Goal: Entertainment & Leisure: Consume media (video, audio)

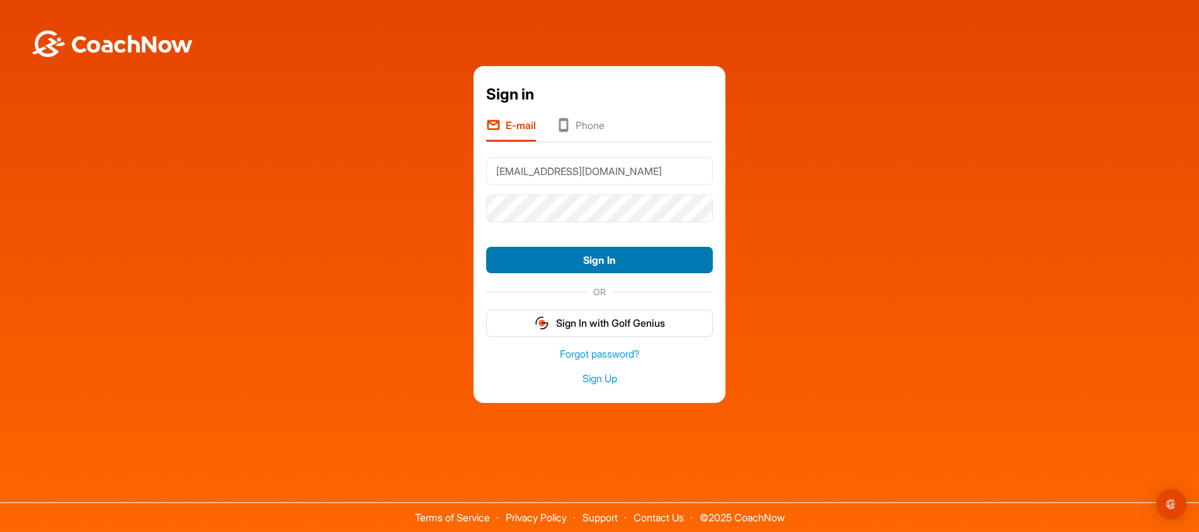
click at [598, 262] on button "Sign In" at bounding box center [599, 260] width 227 height 27
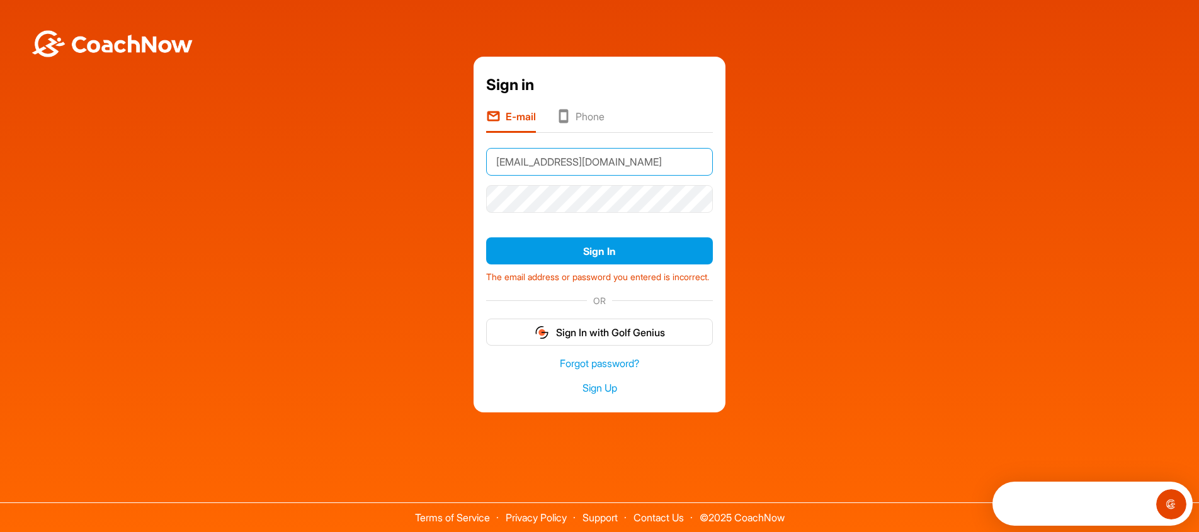
click at [608, 157] on input "info@maphockey.net" at bounding box center [599, 162] width 227 height 28
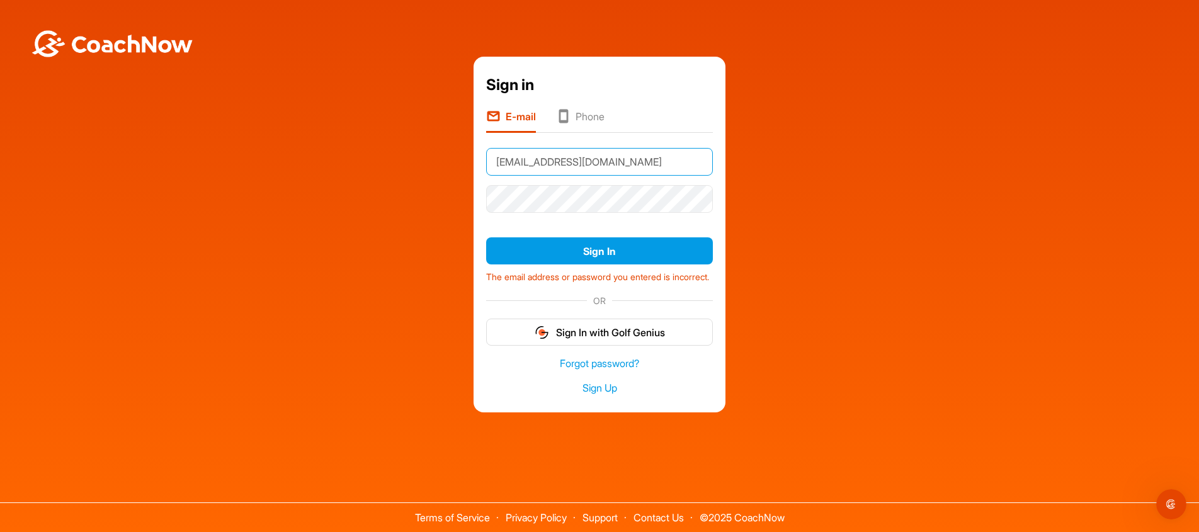
type input "info@megagoaltending.com"
click at [620, 246] on button "Sign In" at bounding box center [599, 250] width 227 height 27
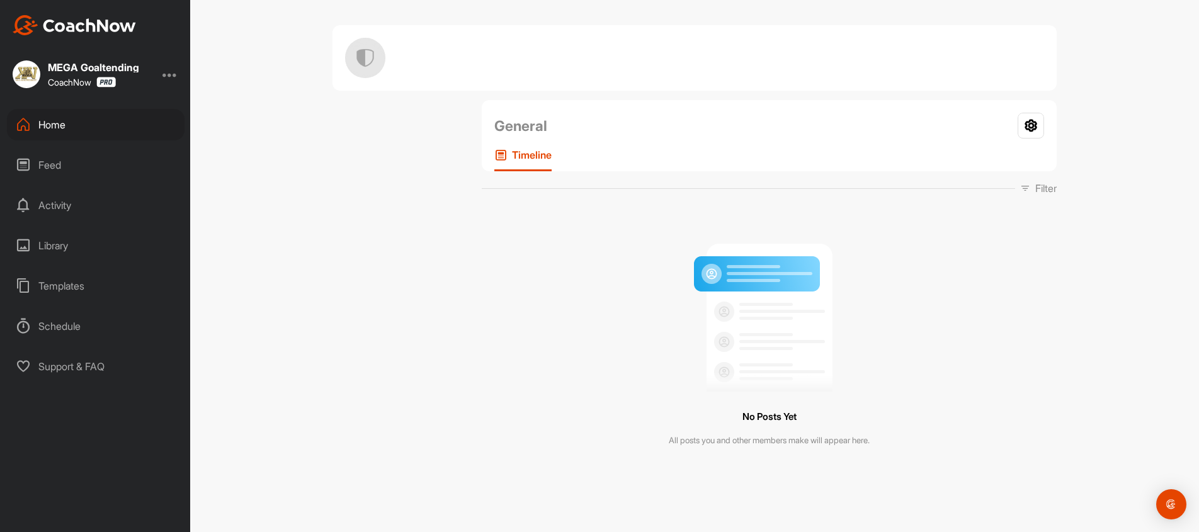
click at [60, 132] on div "Home" at bounding box center [96, 124] width 178 height 31
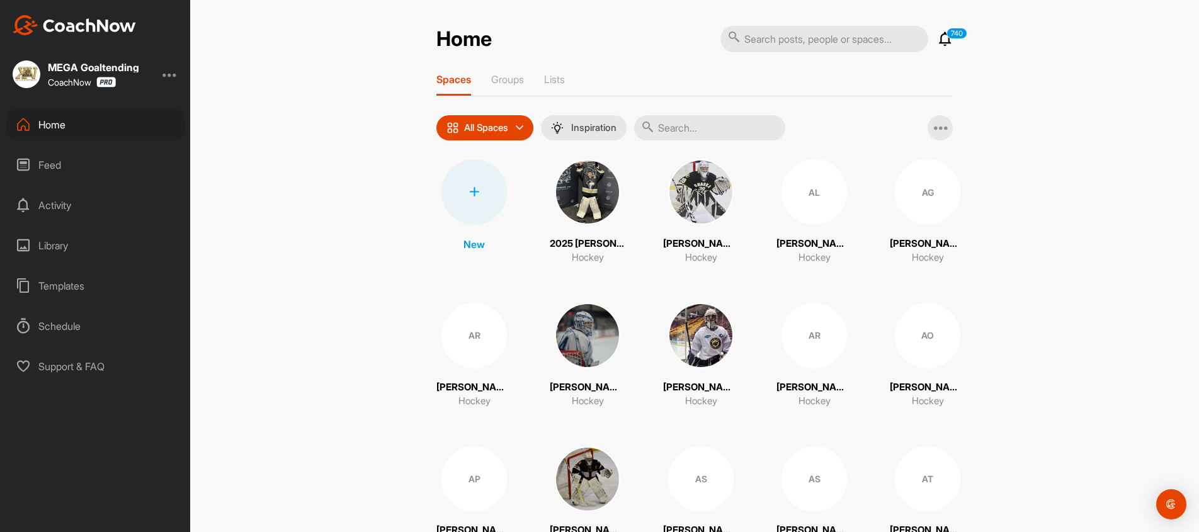
click at [837, 43] on input "text" at bounding box center [824, 39] width 208 height 26
type input "payton johnson"
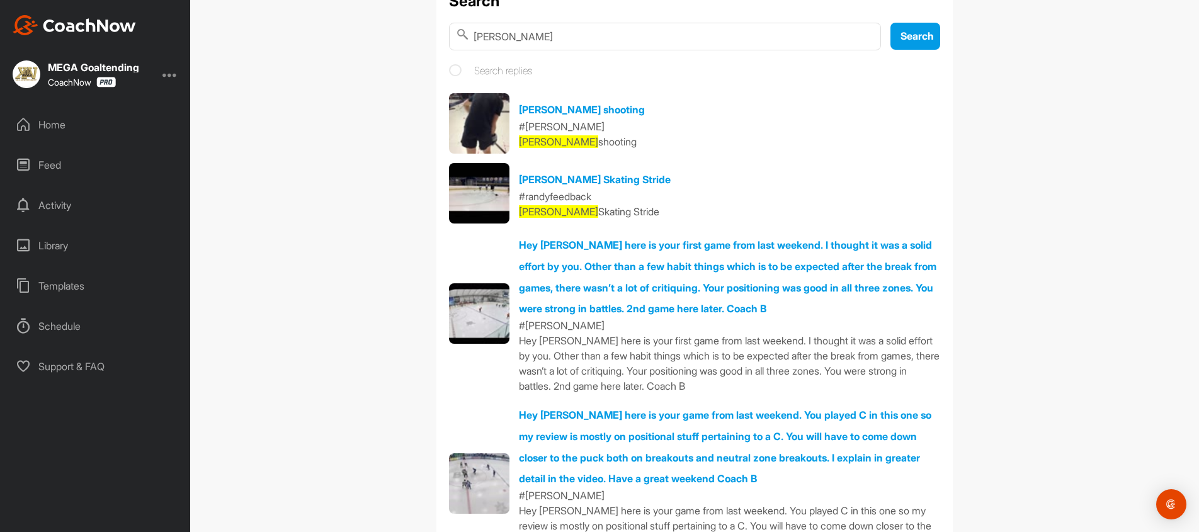
scroll to position [48, 0]
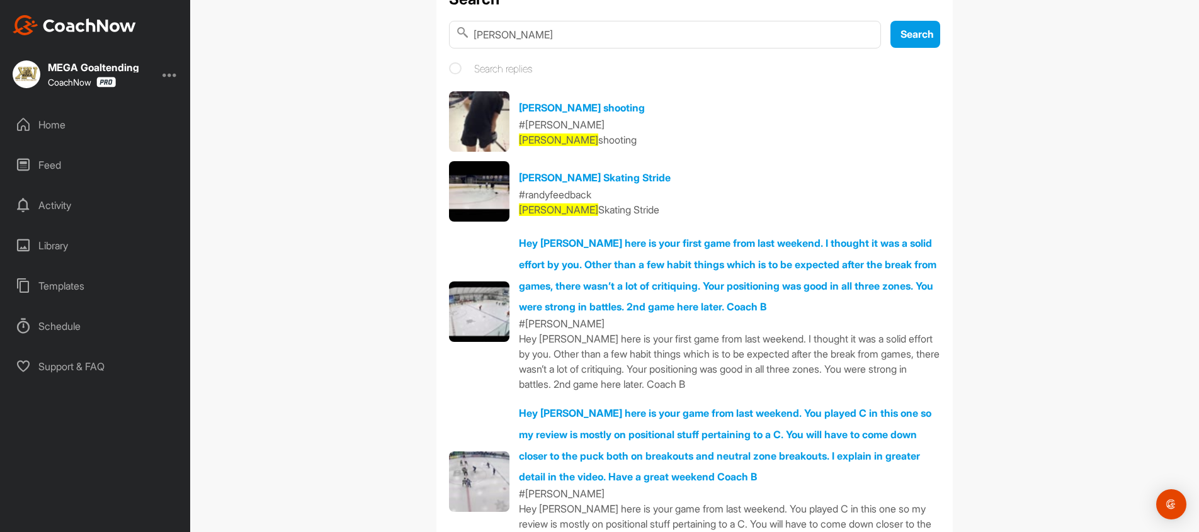
click at [498, 123] on img at bounding box center [479, 121] width 60 height 60
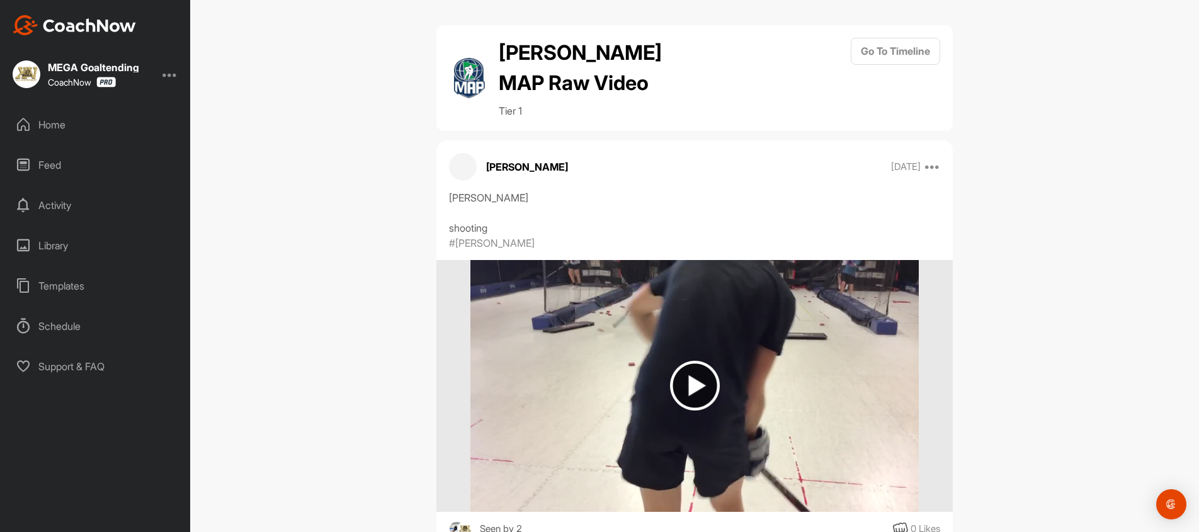
scroll to position [83, 0]
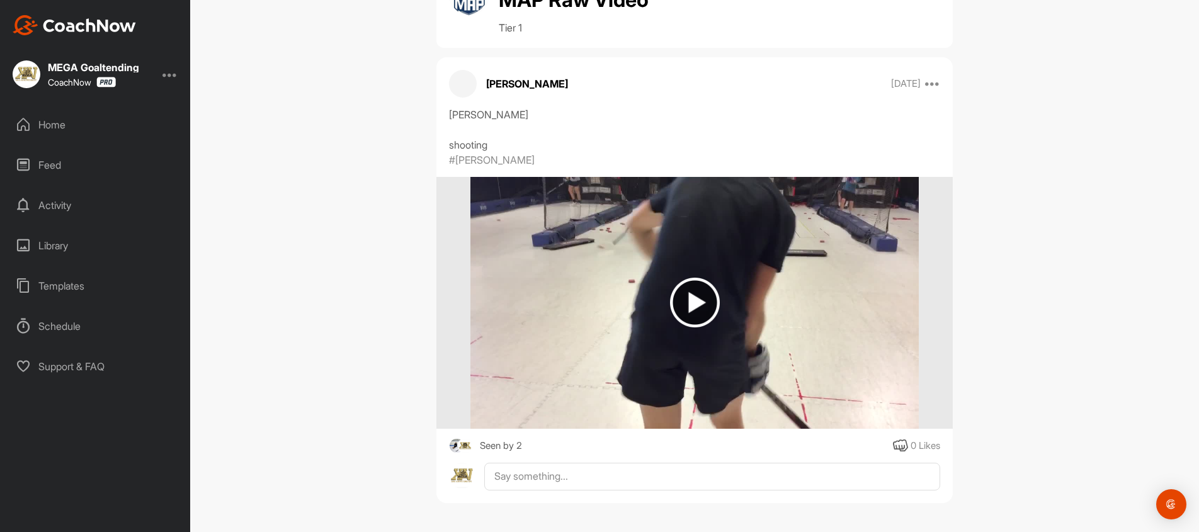
click at [708, 290] on img at bounding box center [695, 303] width 50 height 50
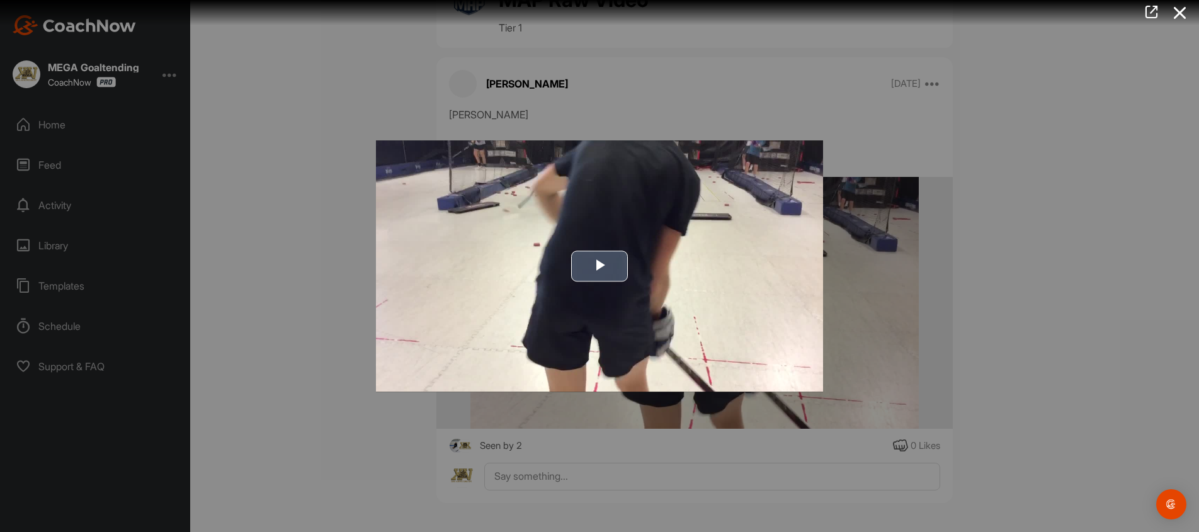
click at [599, 266] on span "Video Player" at bounding box center [599, 266] width 0 height 0
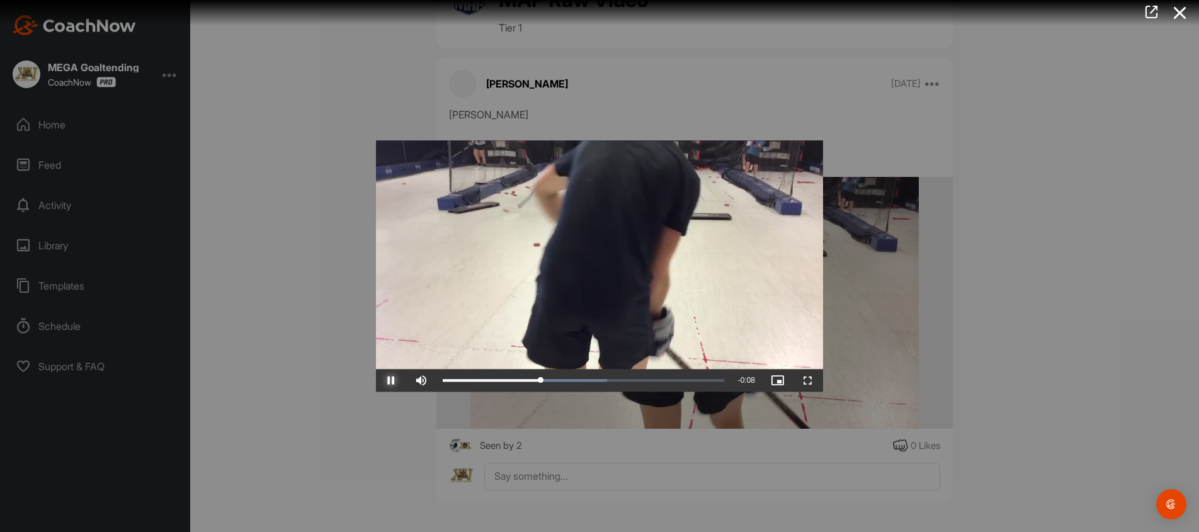
click at [378, 380] on span "Video Player" at bounding box center [391, 380] width 30 height 0
click at [323, 98] on div at bounding box center [599, 266] width 1199 height 532
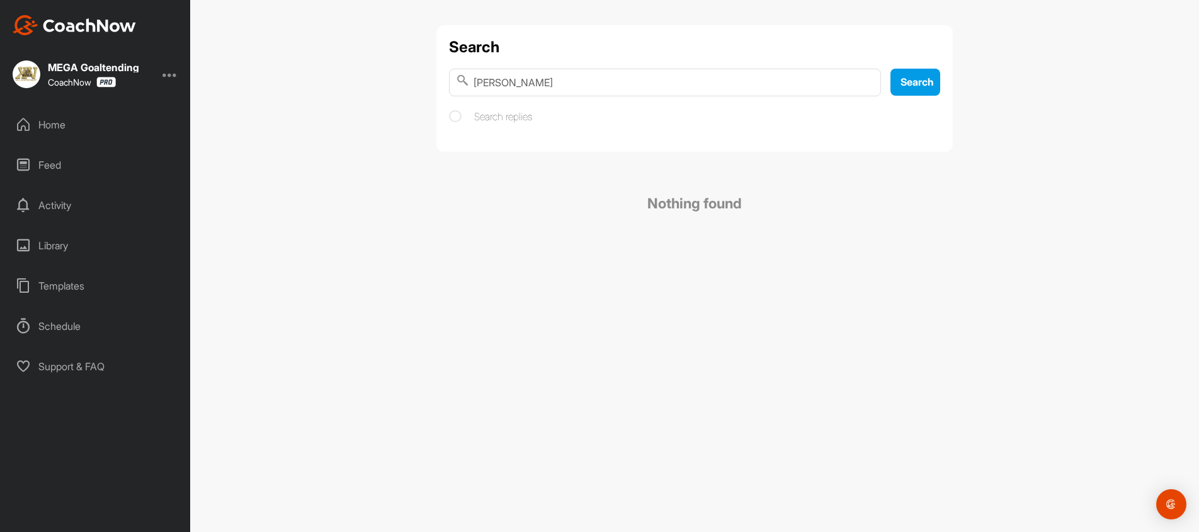
click at [915, 67] on div "Search payton johnson Search Search replies" at bounding box center [694, 88] width 516 height 127
click at [914, 80] on span "Search" at bounding box center [916, 82] width 33 height 13
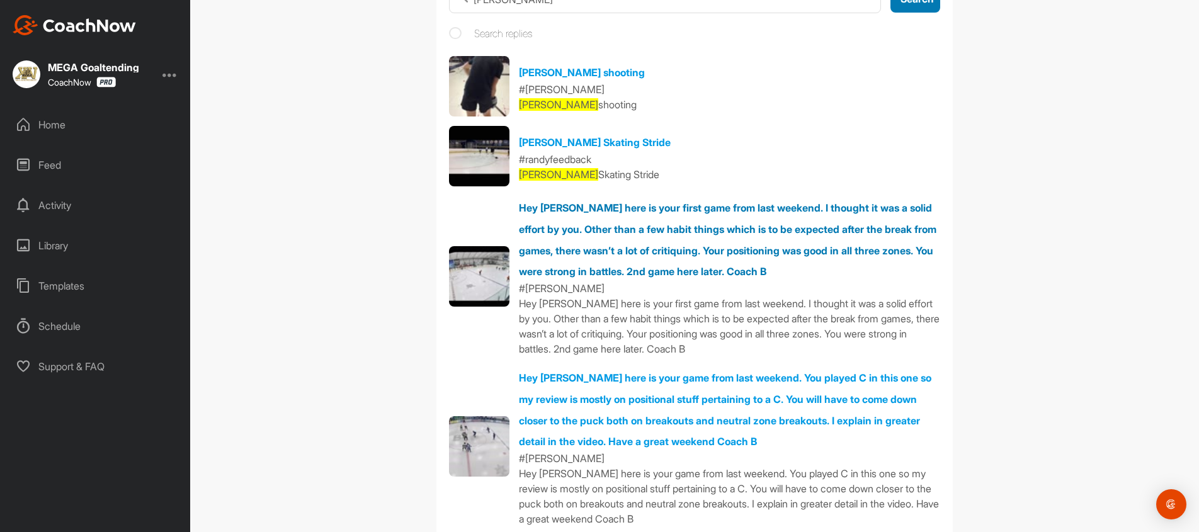
scroll to position [130, 0]
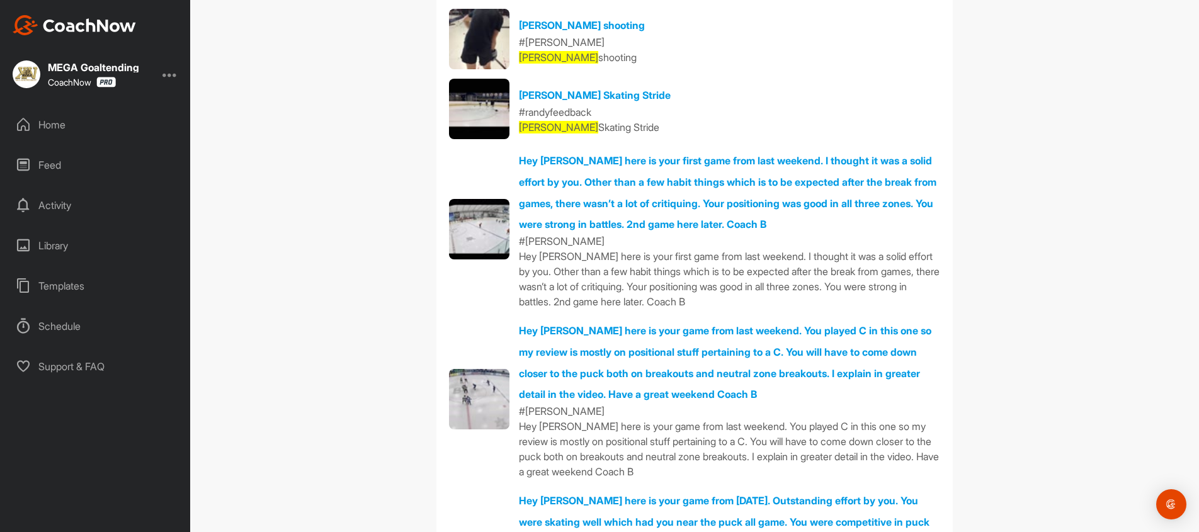
click at [480, 227] on img at bounding box center [479, 229] width 60 height 60
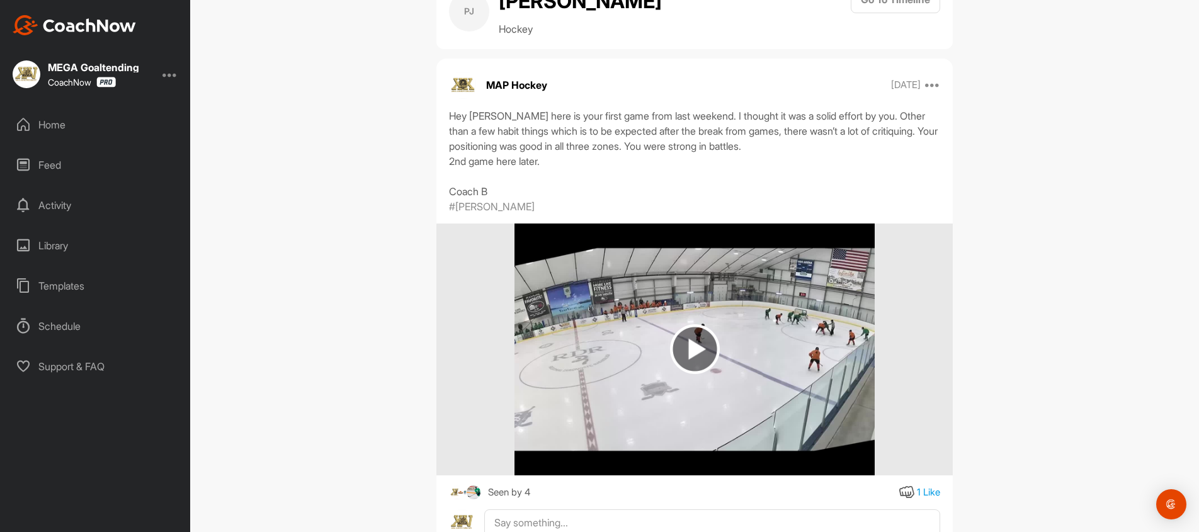
scroll to position [98, 0]
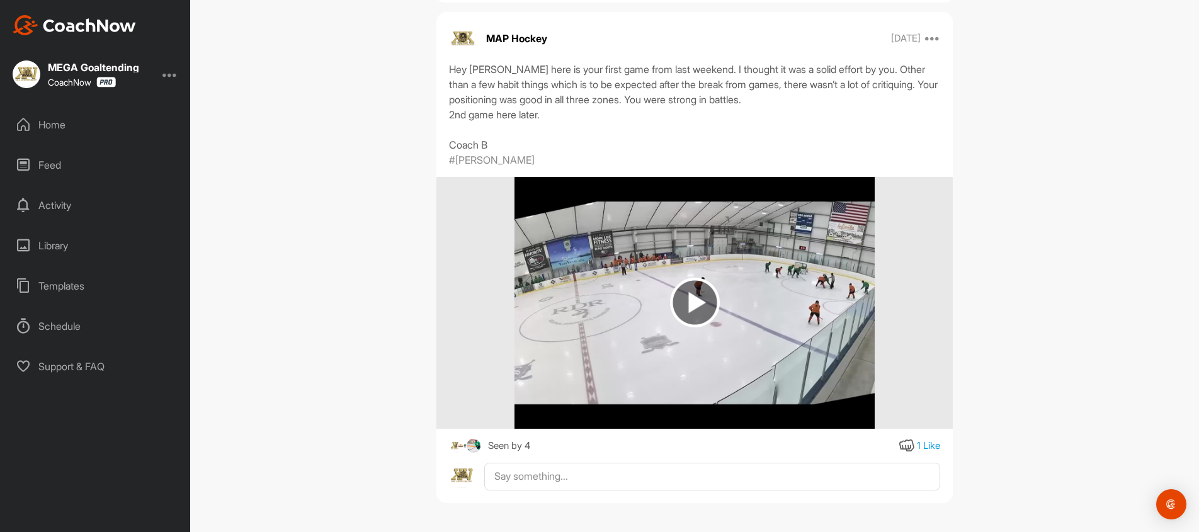
click at [705, 297] on img at bounding box center [695, 303] width 50 height 50
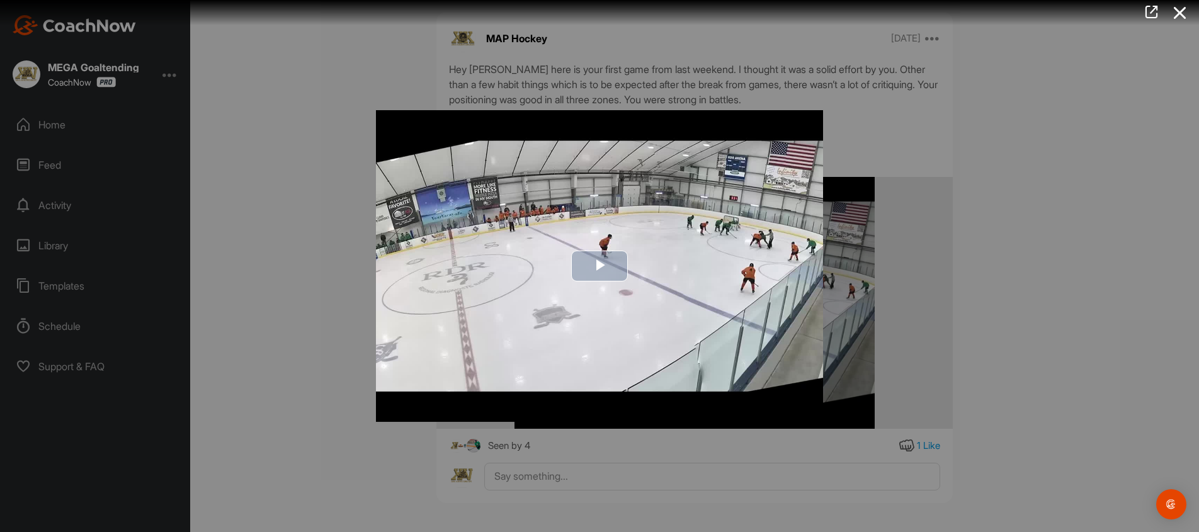
click at [599, 266] on span "Video Player" at bounding box center [599, 266] width 0 height 0
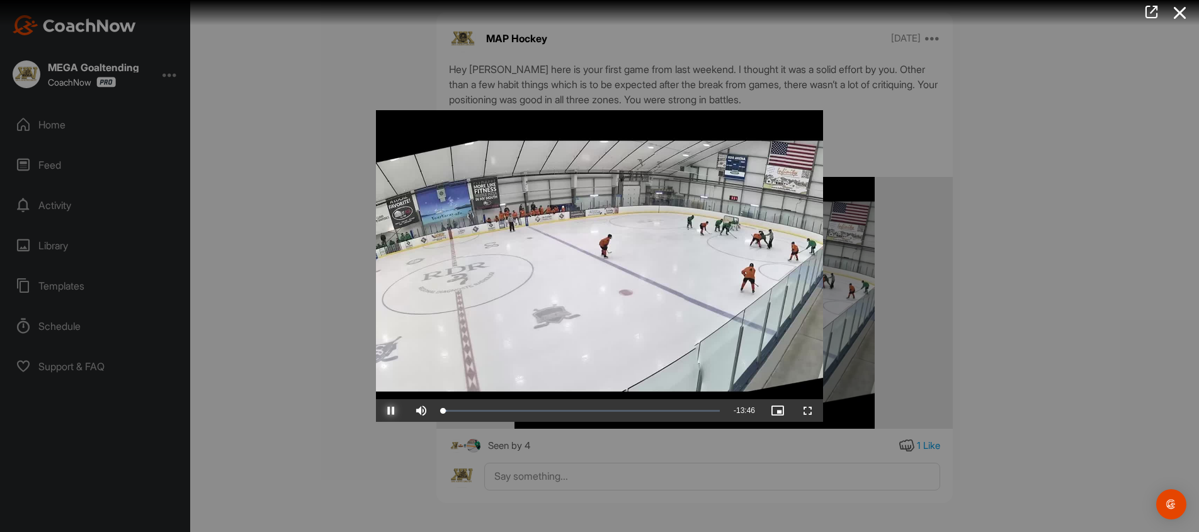
click at [393, 410] on span "Video Player" at bounding box center [391, 410] width 30 height 0
click at [424, 410] on span "Video Player" at bounding box center [421, 410] width 30 height 0
drag, startPoint x: 448, startPoint y: 406, endPoint x: 573, endPoint y: 412, distance: 124.8
click at [573, 412] on div "Loaded : 2.92% 06:31 06:29" at bounding box center [581, 410] width 290 height 23
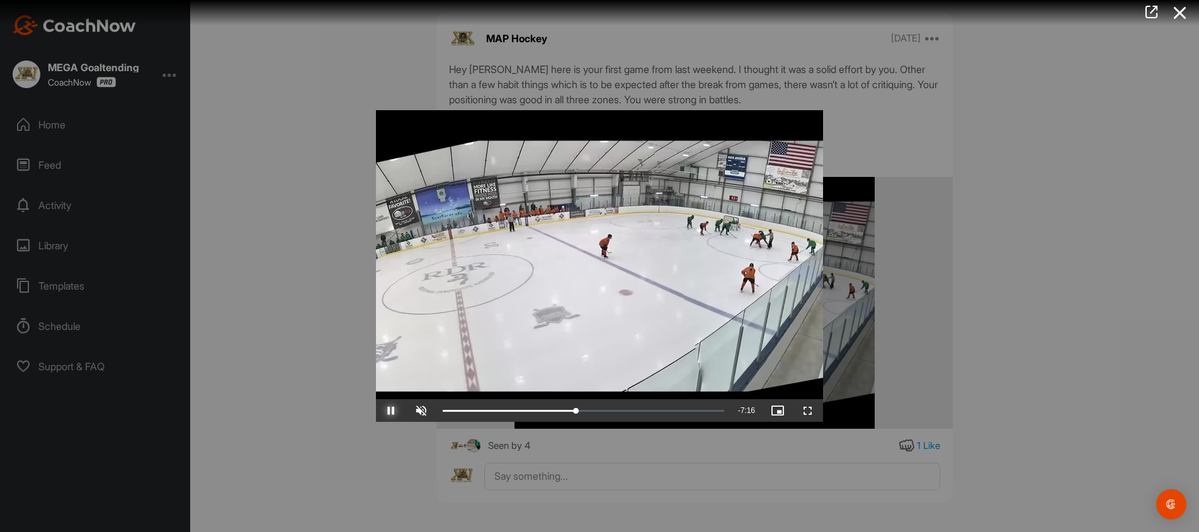
click at [393, 410] on span "Video Player" at bounding box center [391, 410] width 30 height 0
click at [298, 280] on div at bounding box center [599, 266] width 1199 height 532
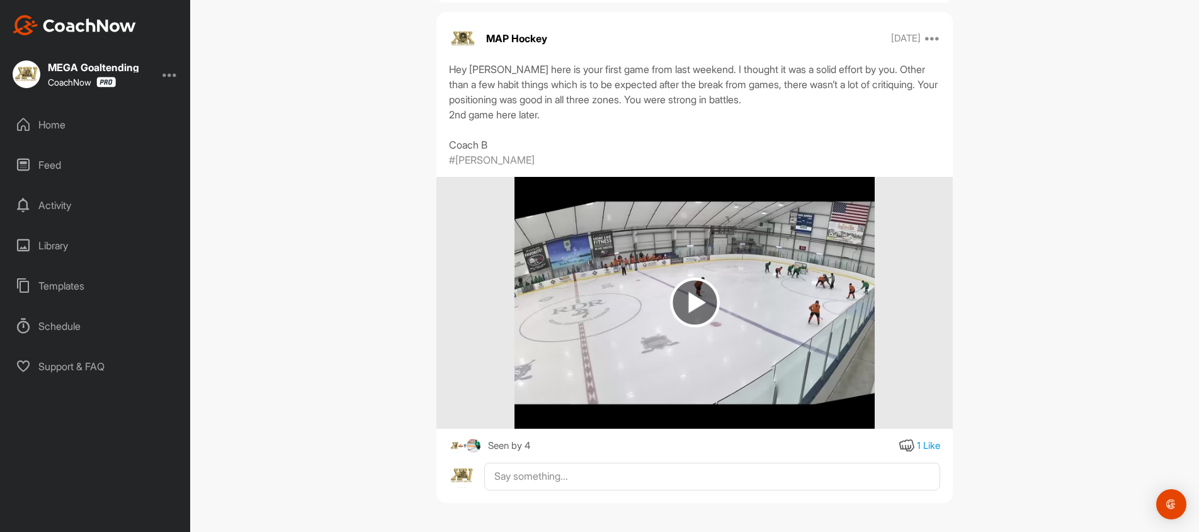
click at [57, 121] on div "Home" at bounding box center [96, 124] width 178 height 31
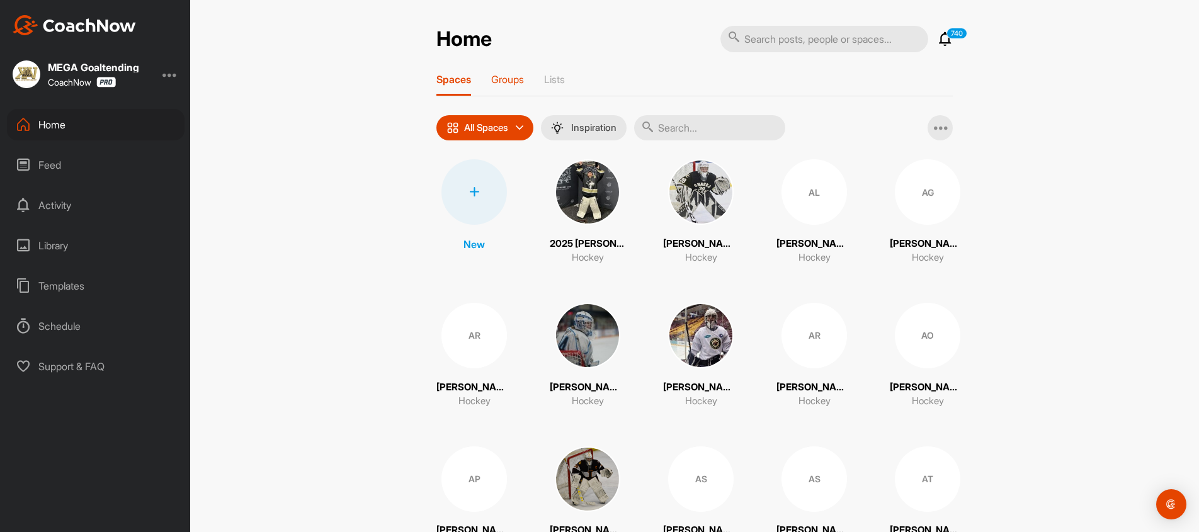
click at [511, 84] on p "Groups" at bounding box center [507, 79] width 33 height 13
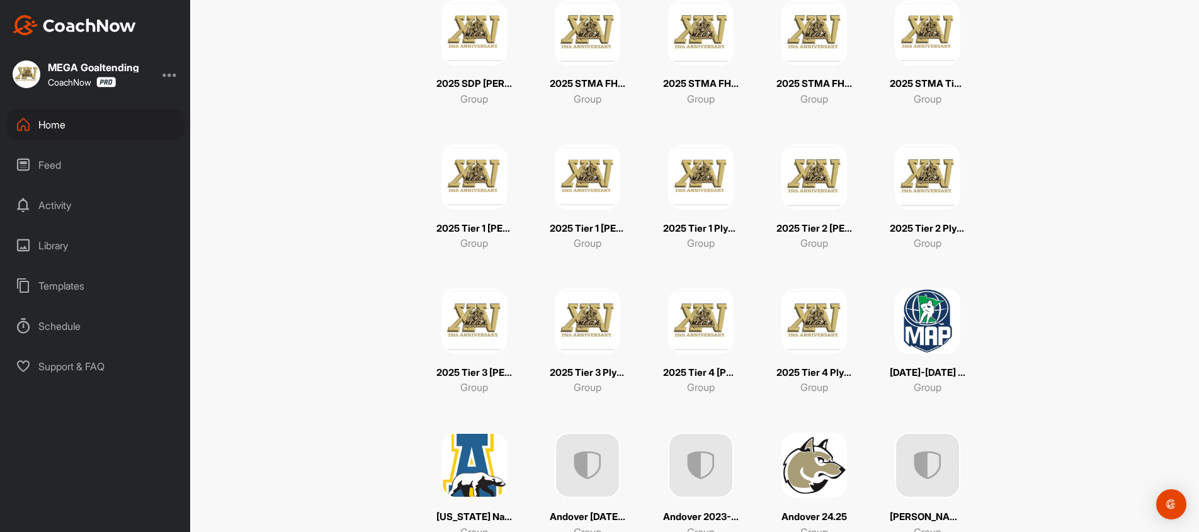
scroll to position [479, 0]
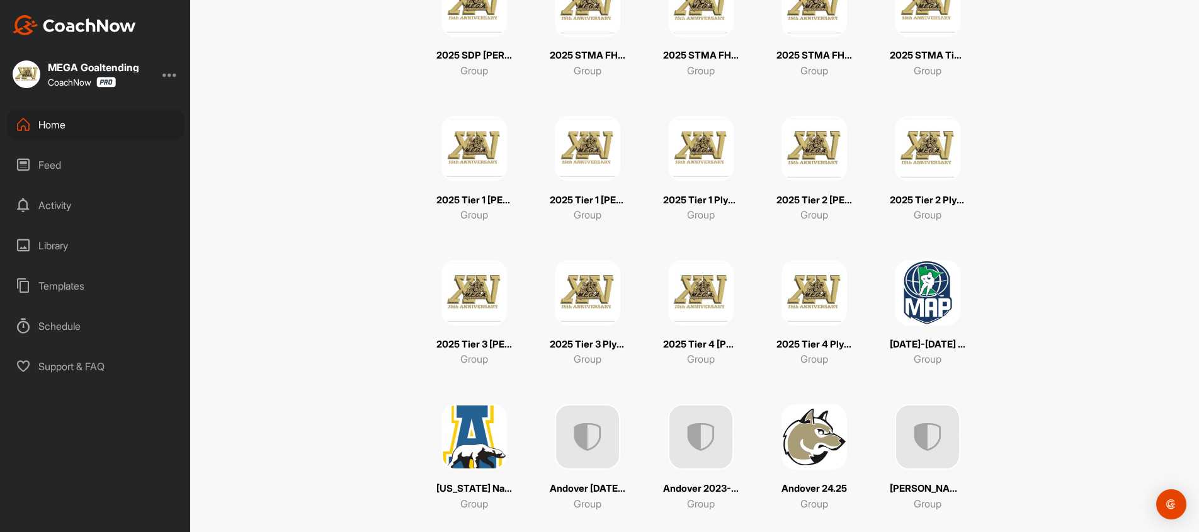
click at [932, 298] on img at bounding box center [927, 292] width 65 height 65
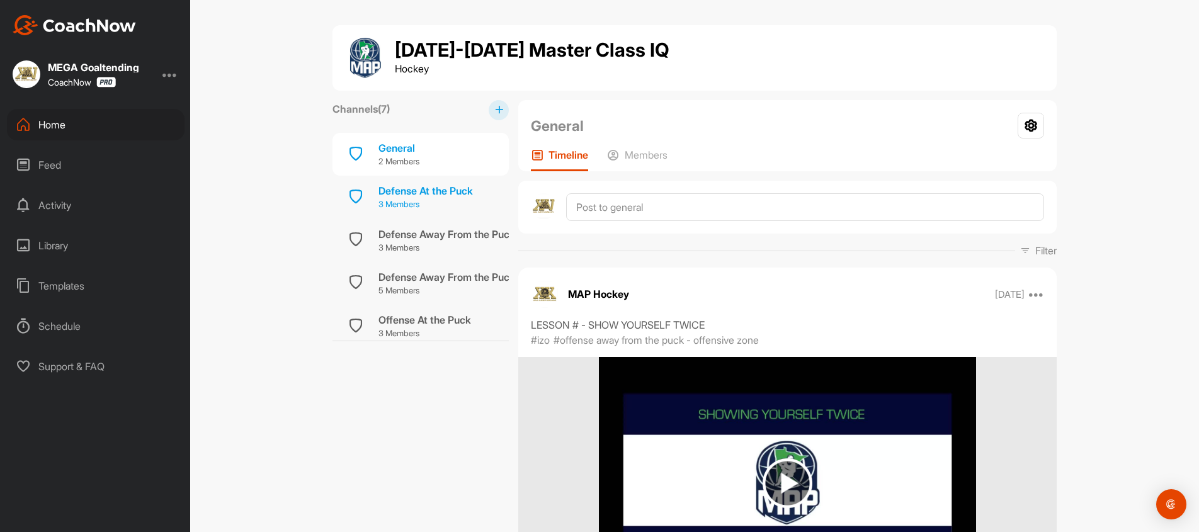
click at [473, 196] on div "Defense At the Puck" at bounding box center [425, 190] width 94 height 15
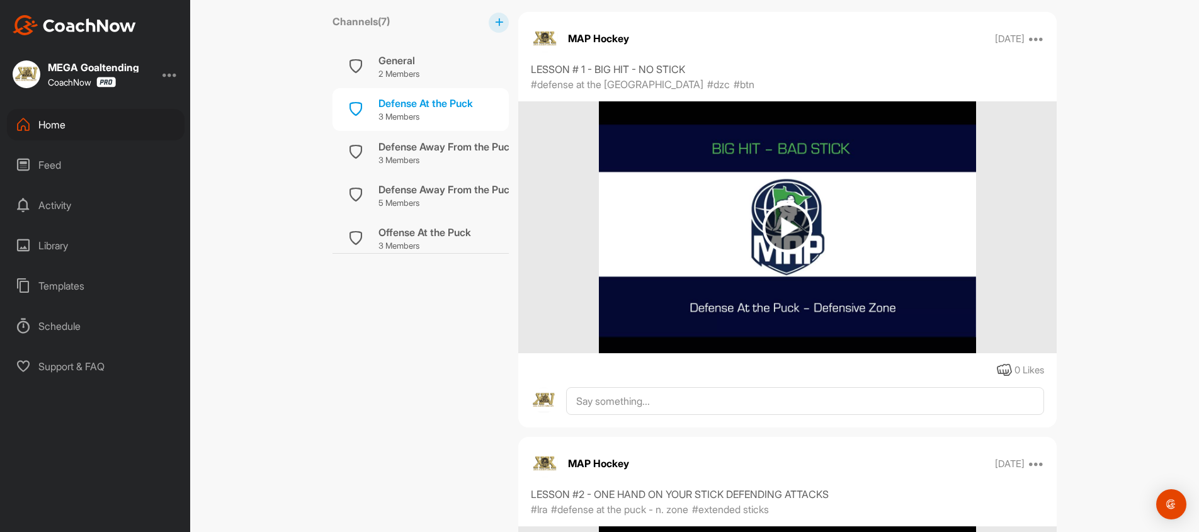
scroll to position [266, 0]
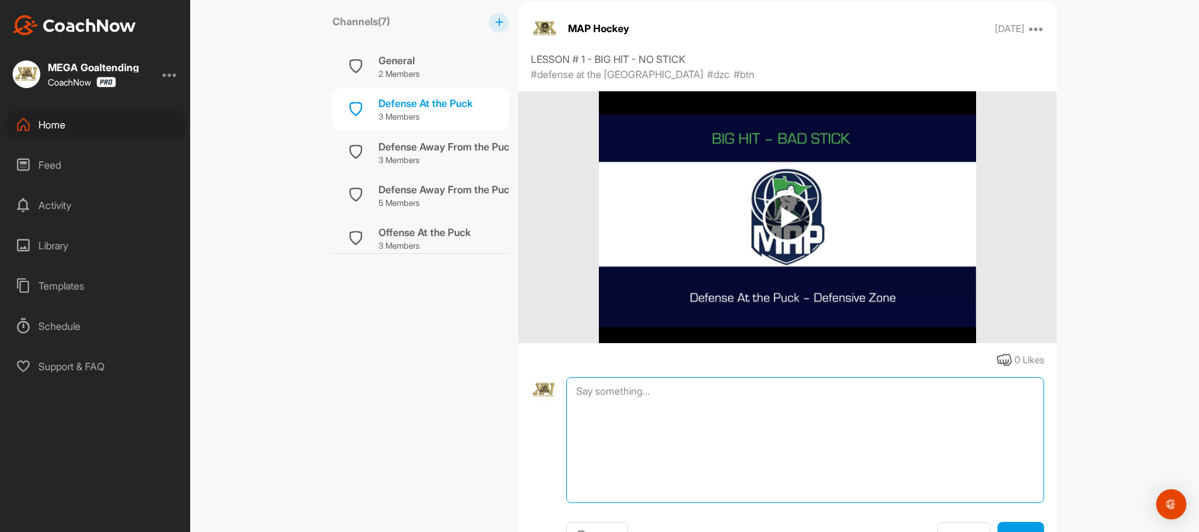
click at [632, 401] on textarea at bounding box center [805, 440] width 478 height 126
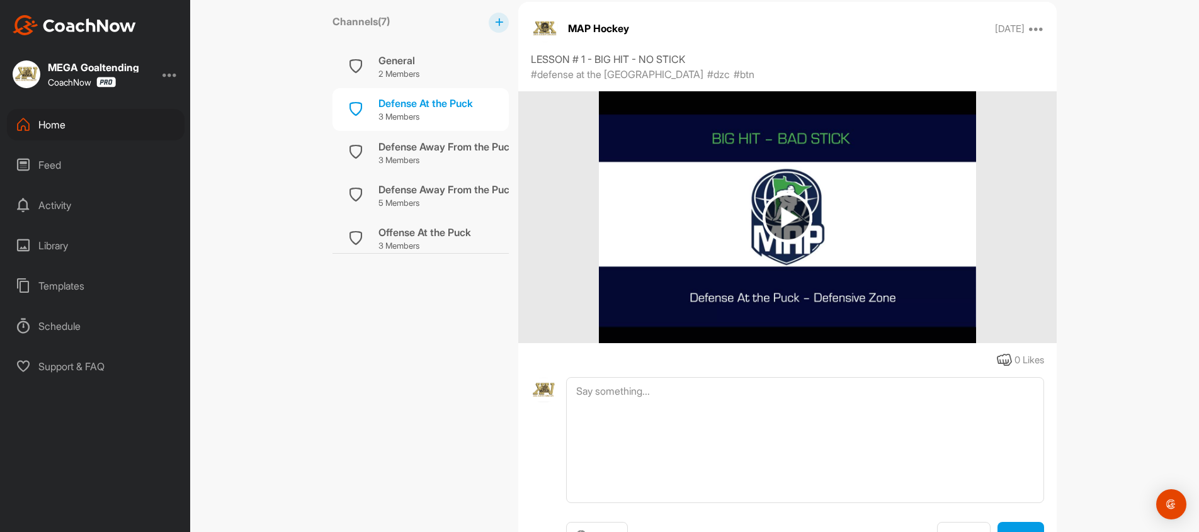
click at [463, 234] on div "Offense At the Puck" at bounding box center [424, 232] width 93 height 15
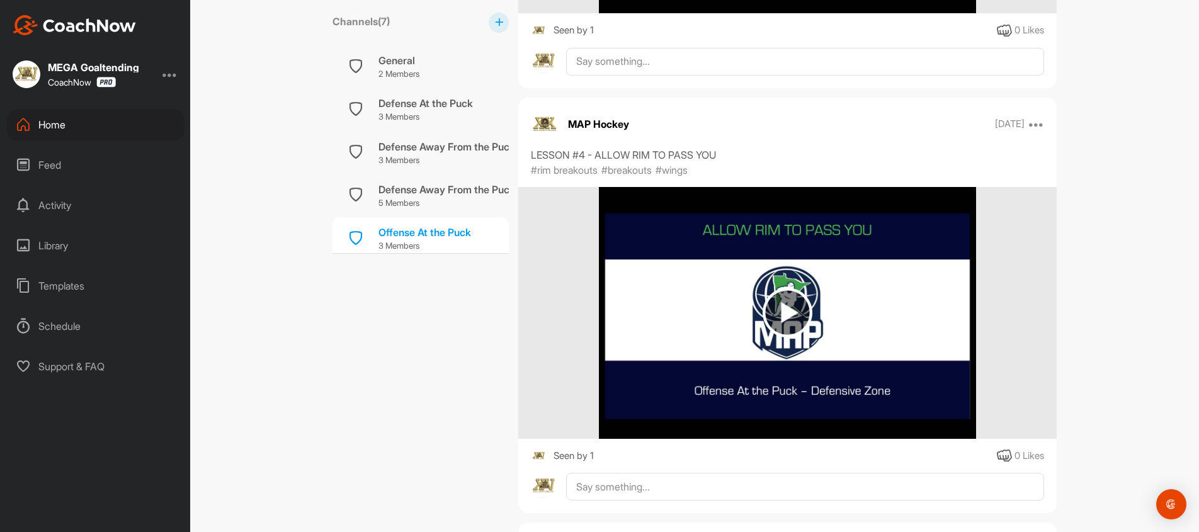
scroll to position [1455, 0]
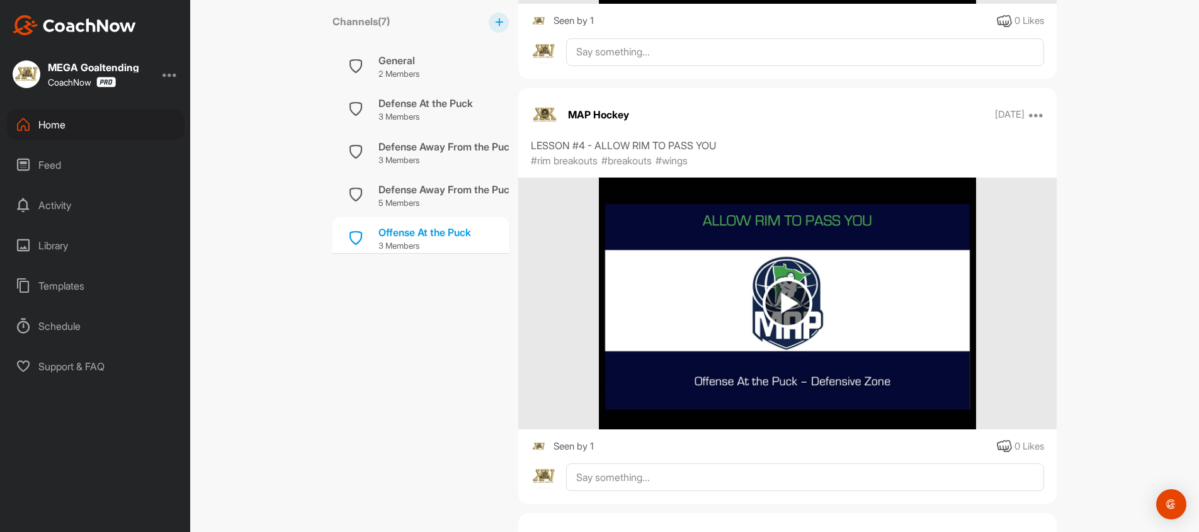
click at [782, 303] on img at bounding box center [787, 303] width 50 height 50
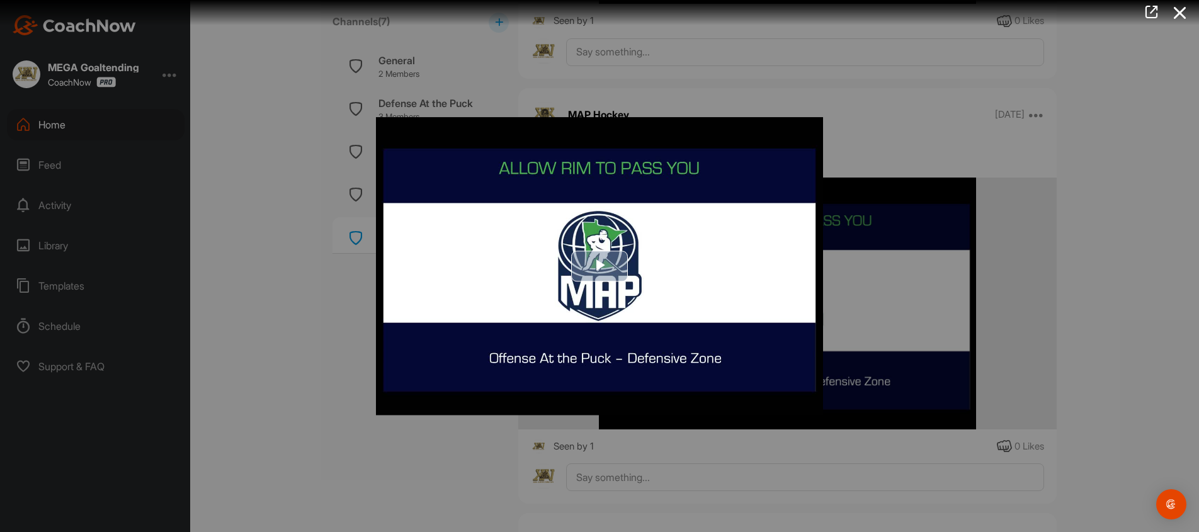
click at [599, 266] on span "Video Player" at bounding box center [599, 266] width 0 height 0
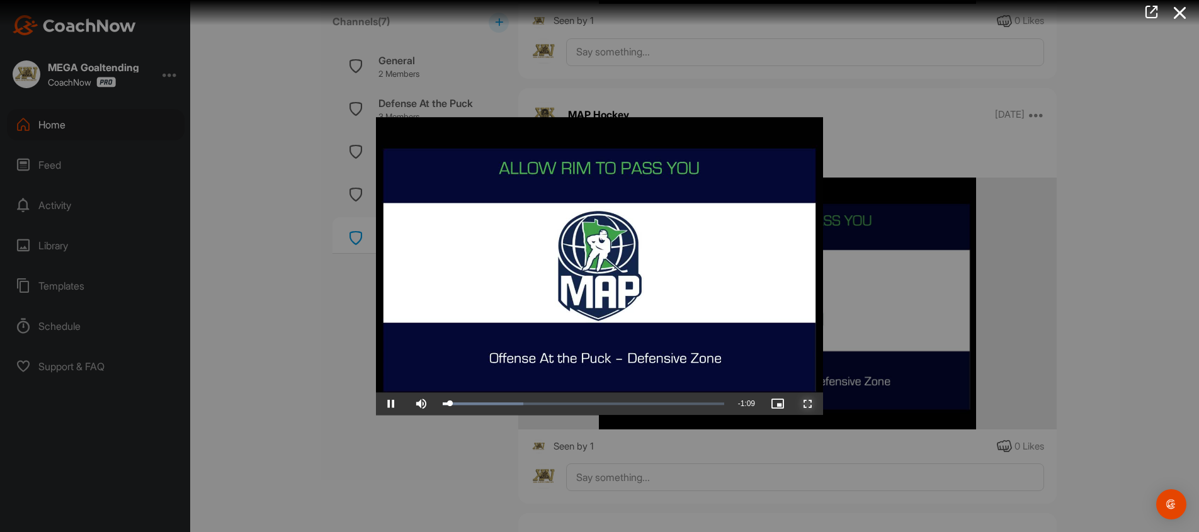
click at [810, 404] on span "Video Player" at bounding box center [808, 404] width 30 height 0
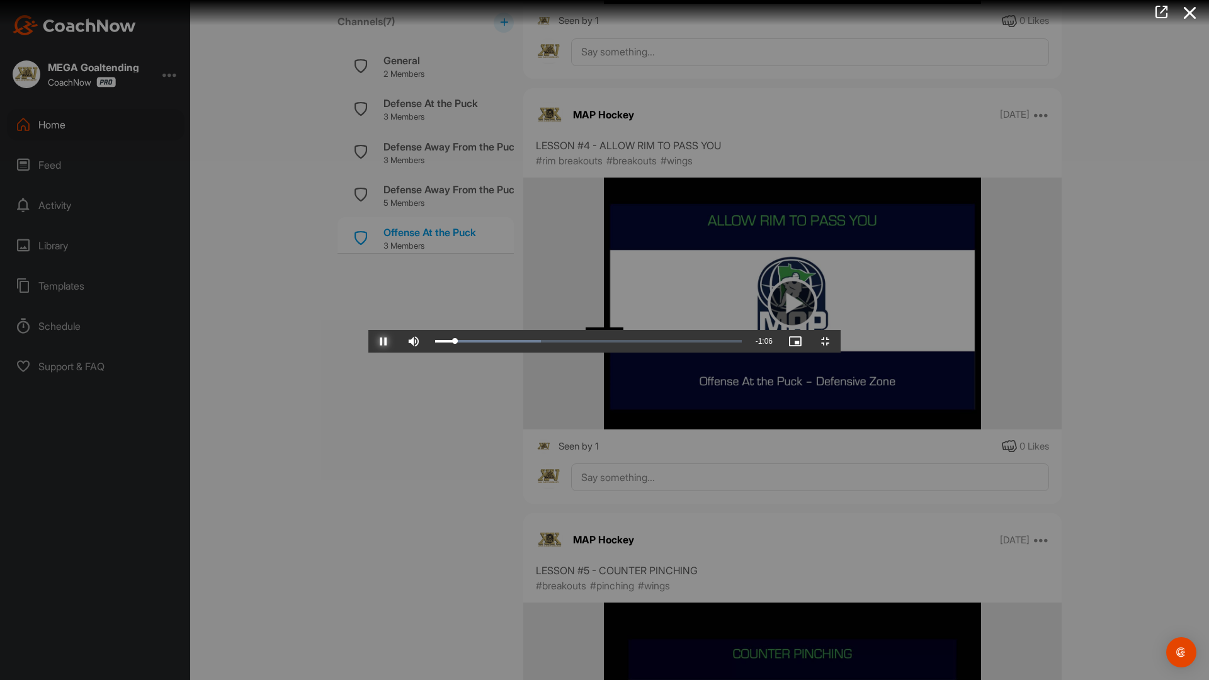
click at [368, 341] on span "Video Player" at bounding box center [383, 341] width 30 height 0
click at [368, 330] on button "Play" at bounding box center [383, 341] width 30 height 23
click at [368, 330] on button "Pause" at bounding box center [383, 341] width 30 height 23
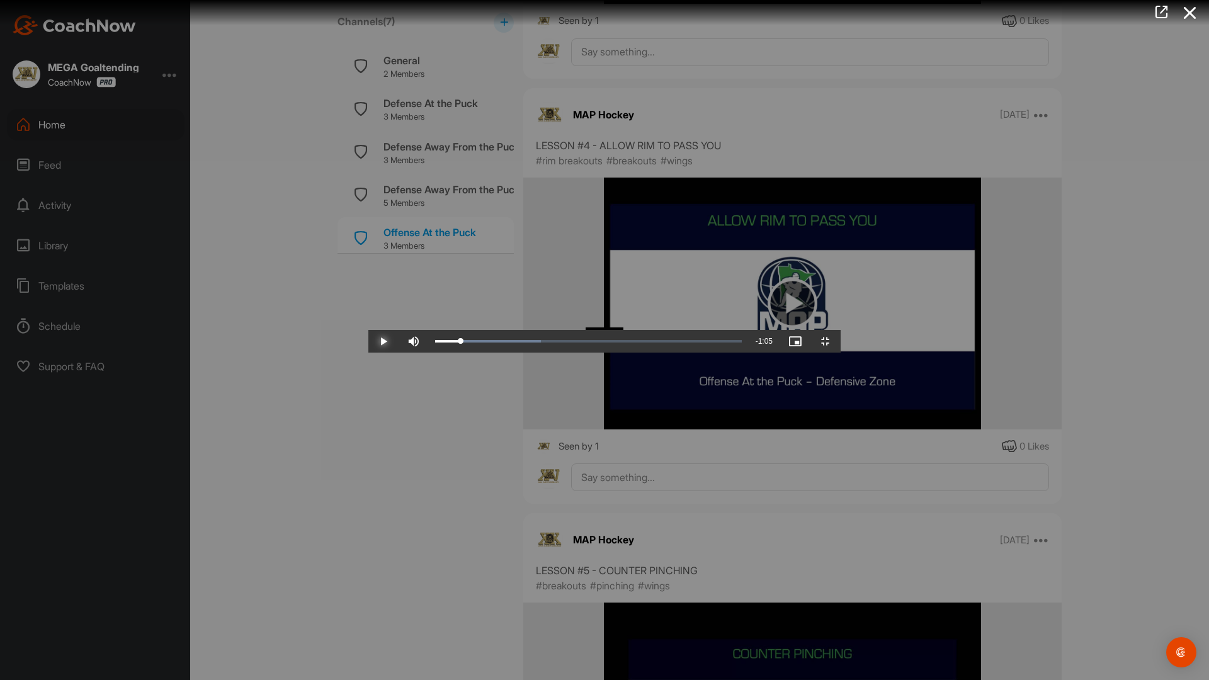
click at [368, 330] on button "Play" at bounding box center [383, 341] width 30 height 23
click at [398, 341] on span "Video Player" at bounding box center [413, 341] width 30 height 0
click at [398, 330] on button "Unmute" at bounding box center [413, 341] width 30 height 23
click at [368, 341] on span "Video Player" at bounding box center [383, 341] width 30 height 0
